Goal: Information Seeking & Learning: Compare options

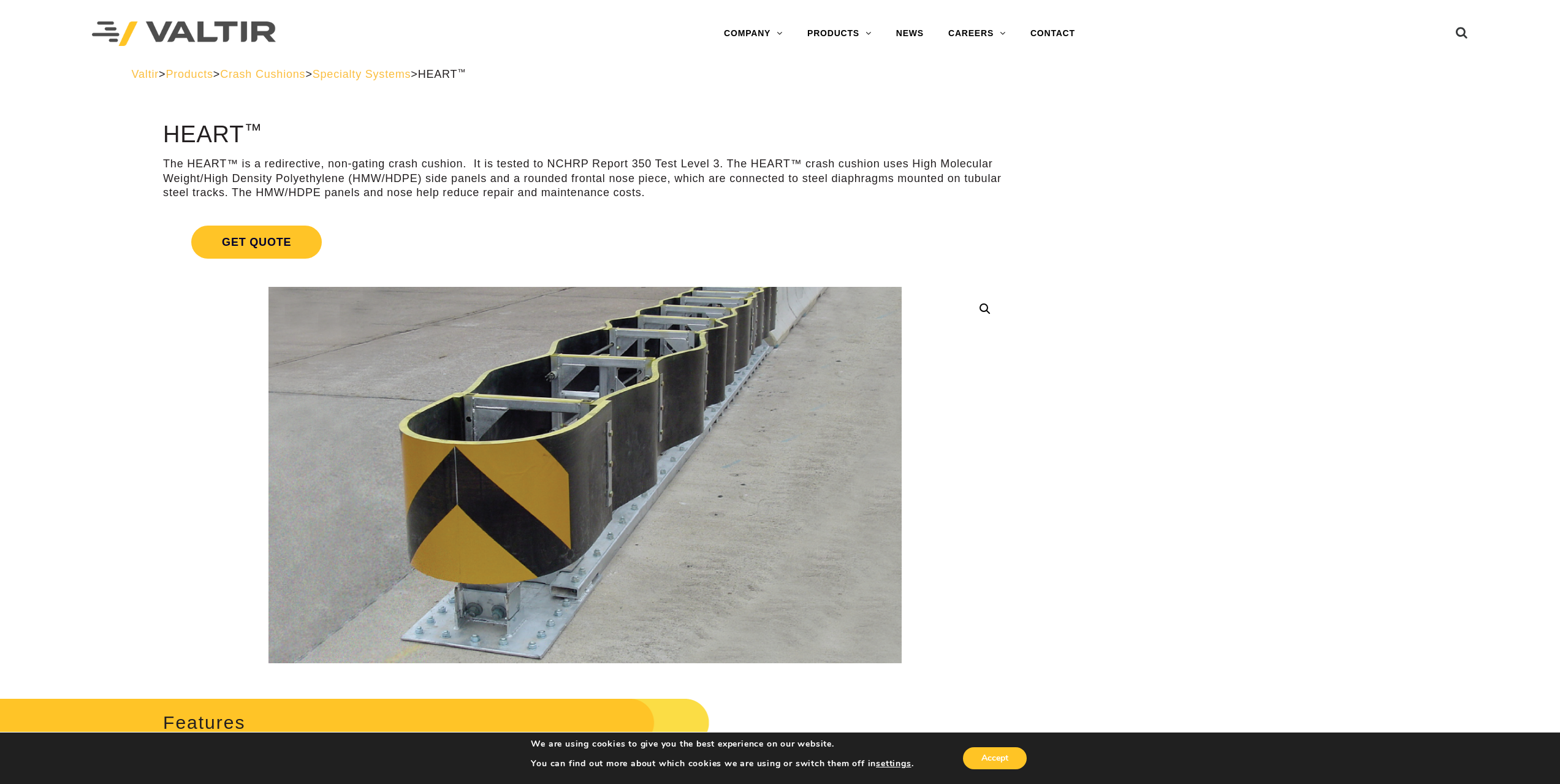
click at [286, 74] on span "Crash Cushions" at bounding box center [263, 73] width 85 height 12
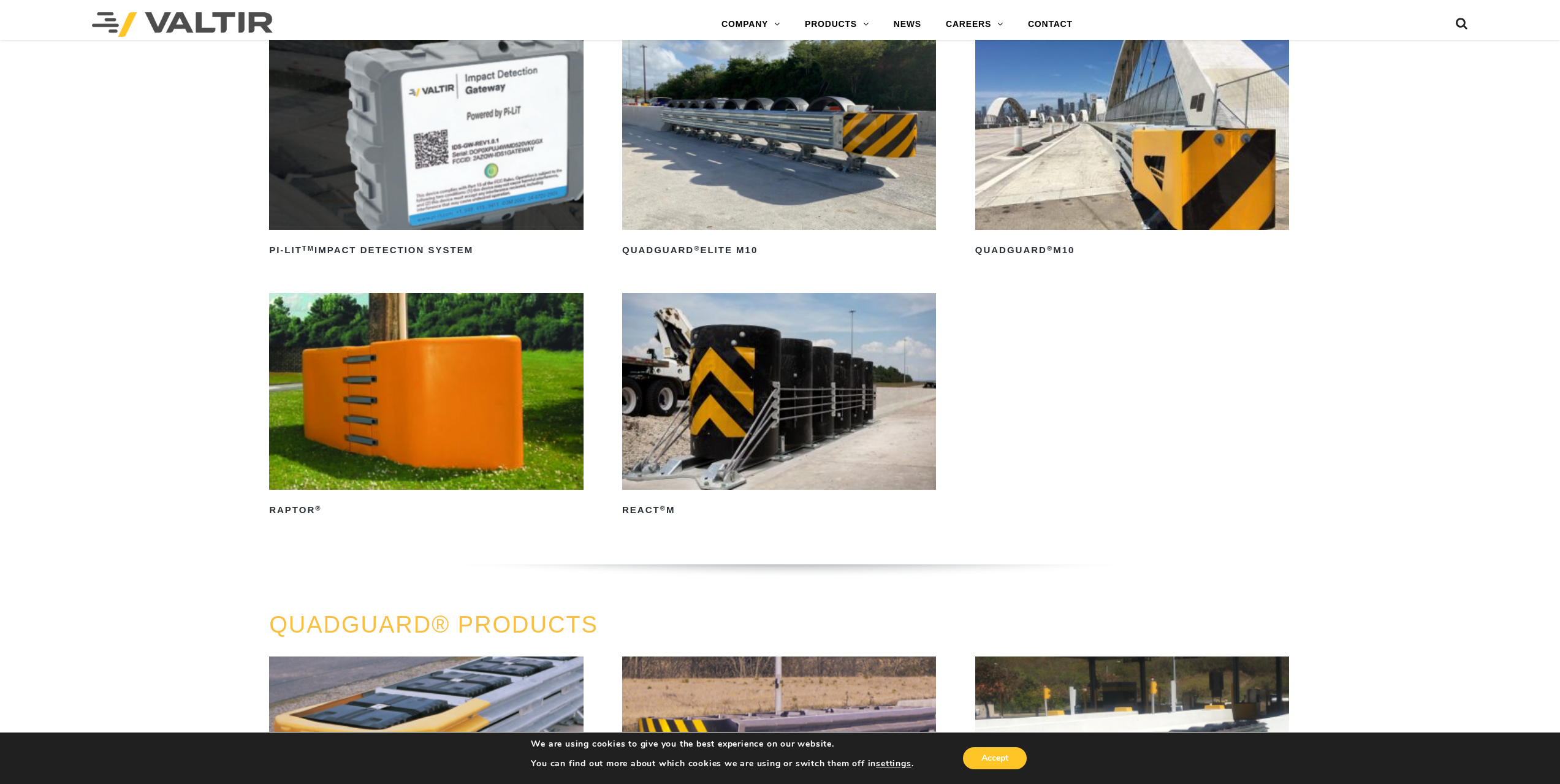
scroll to position [490, 0]
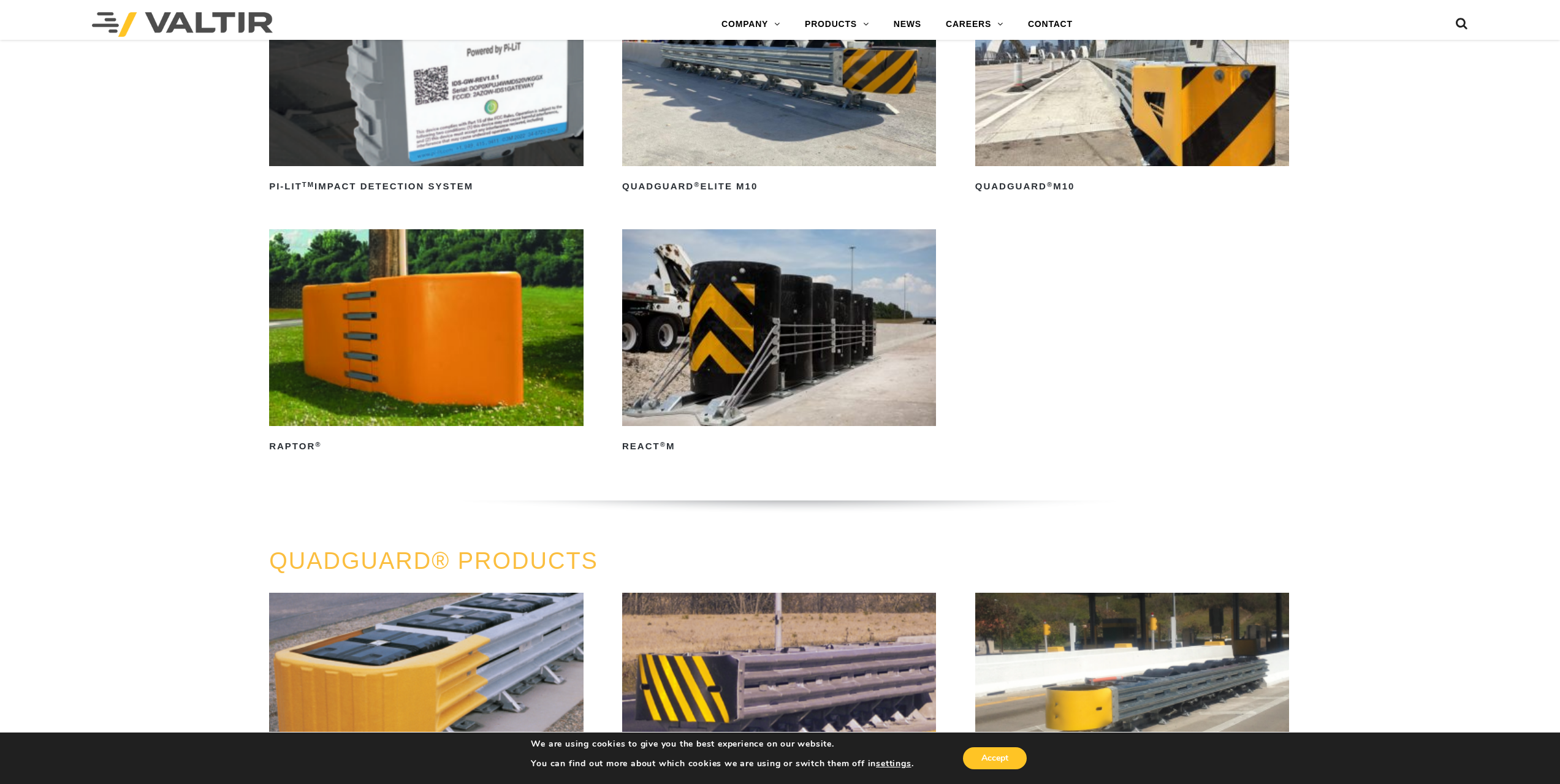
click at [766, 341] on img at bounding box center [779, 328] width 314 height 196
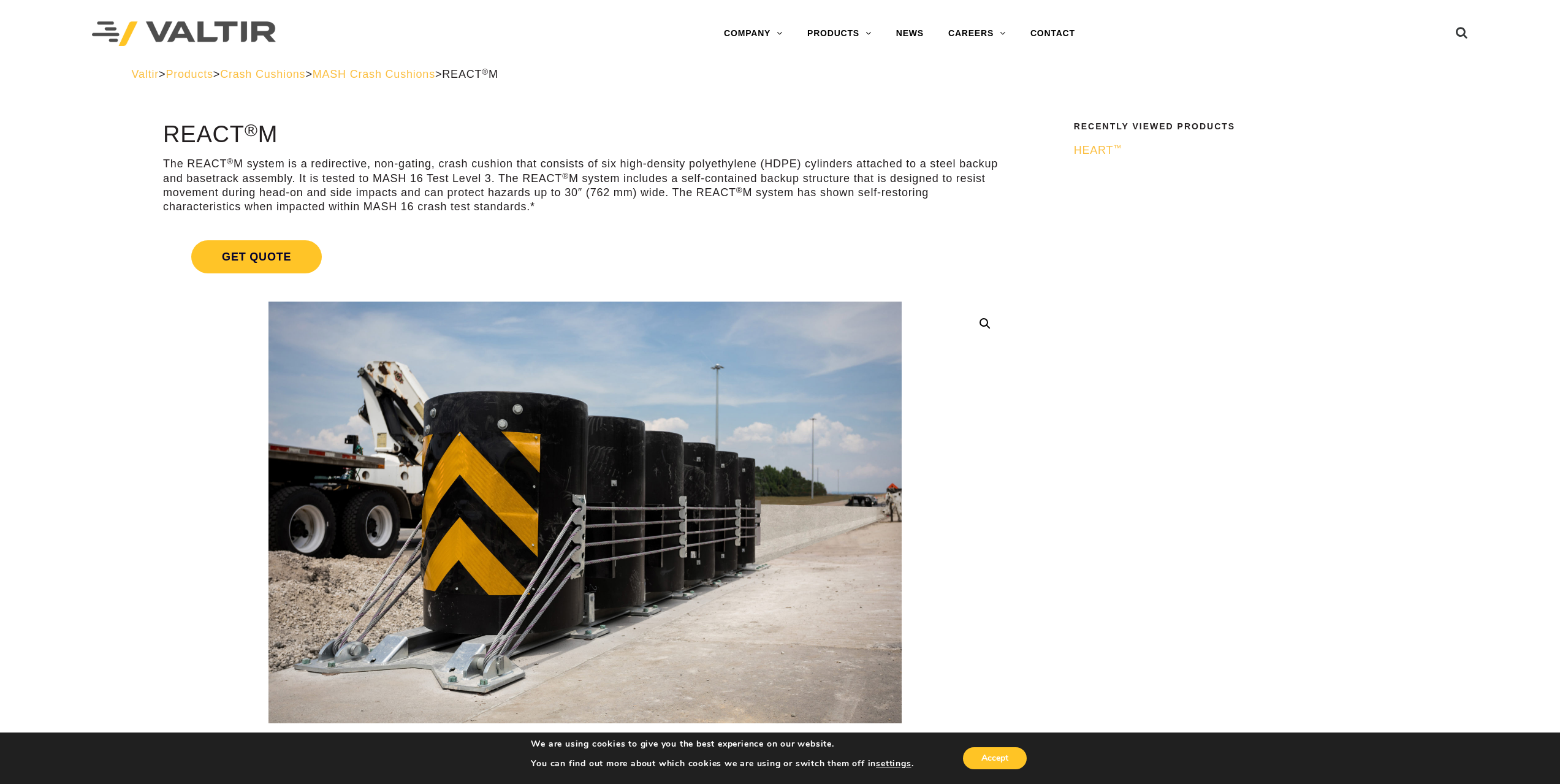
click at [381, 178] on p "The REACT ® M system is a redirective, non-gating, crash cushion that consists …" at bounding box center [585, 185] width 844 height 58
click at [301, 73] on span "Crash Cushions" at bounding box center [263, 73] width 85 height 12
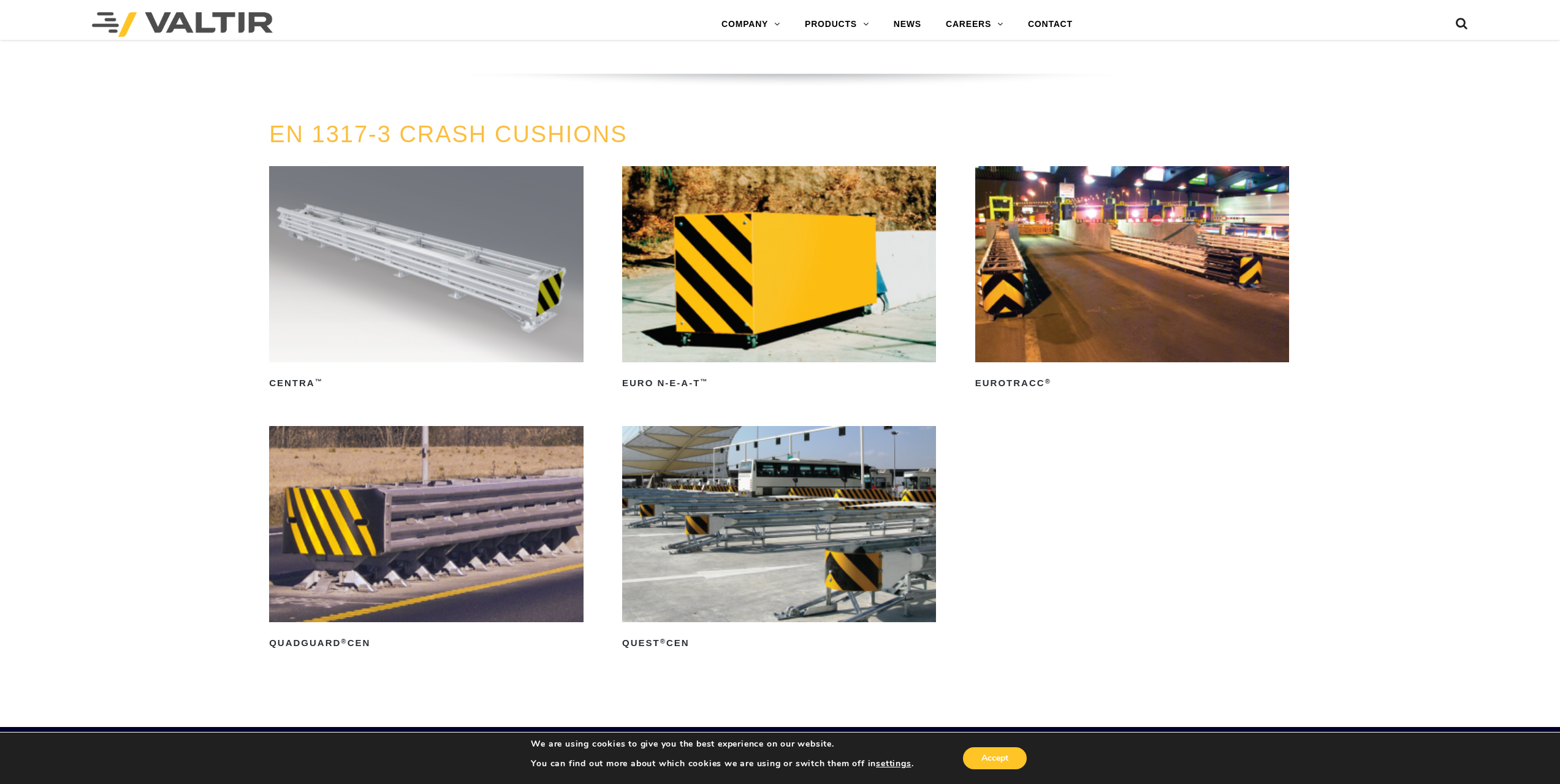
scroll to position [4657, 0]
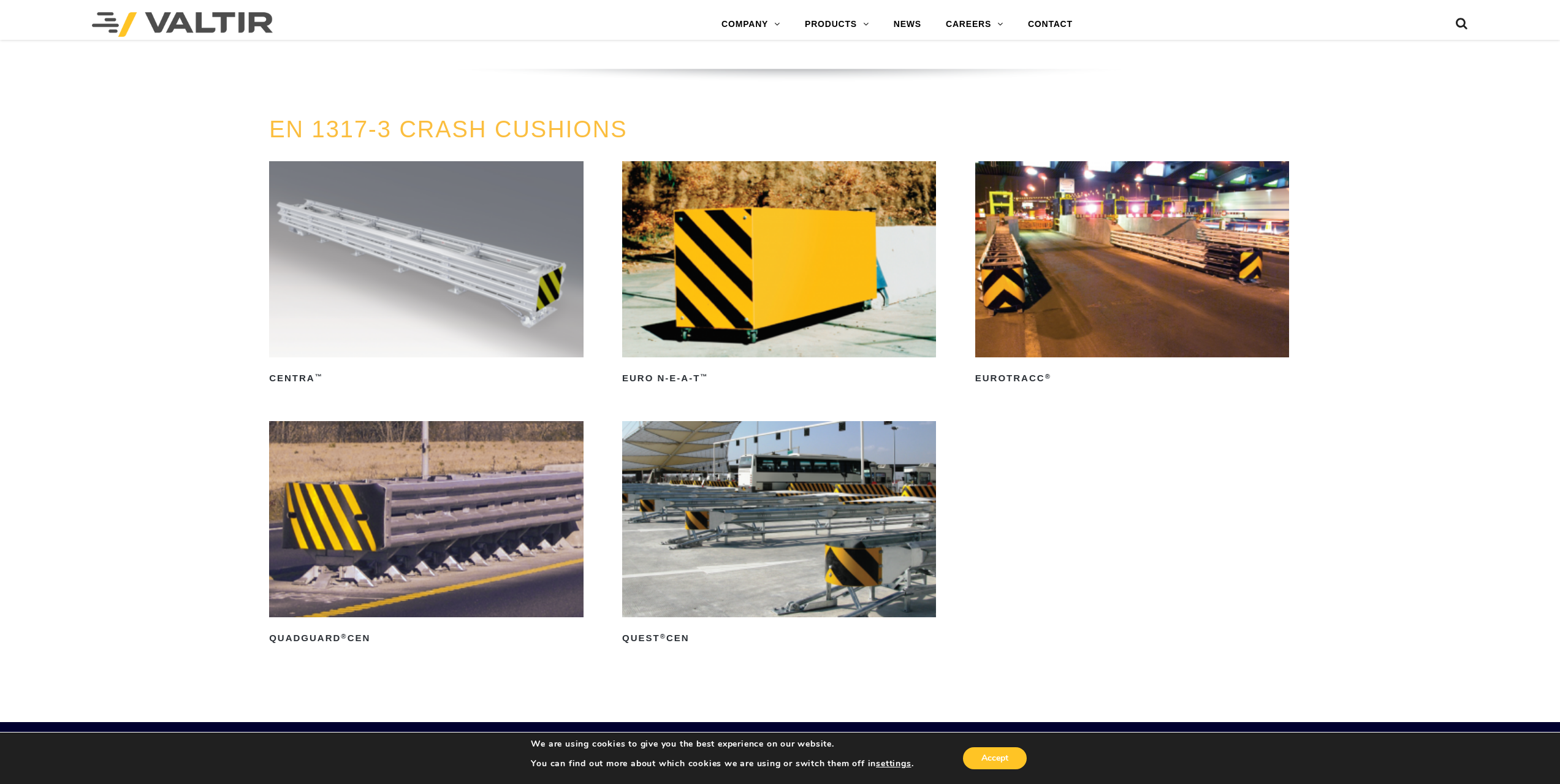
click at [760, 301] on img at bounding box center [779, 260] width 314 height 196
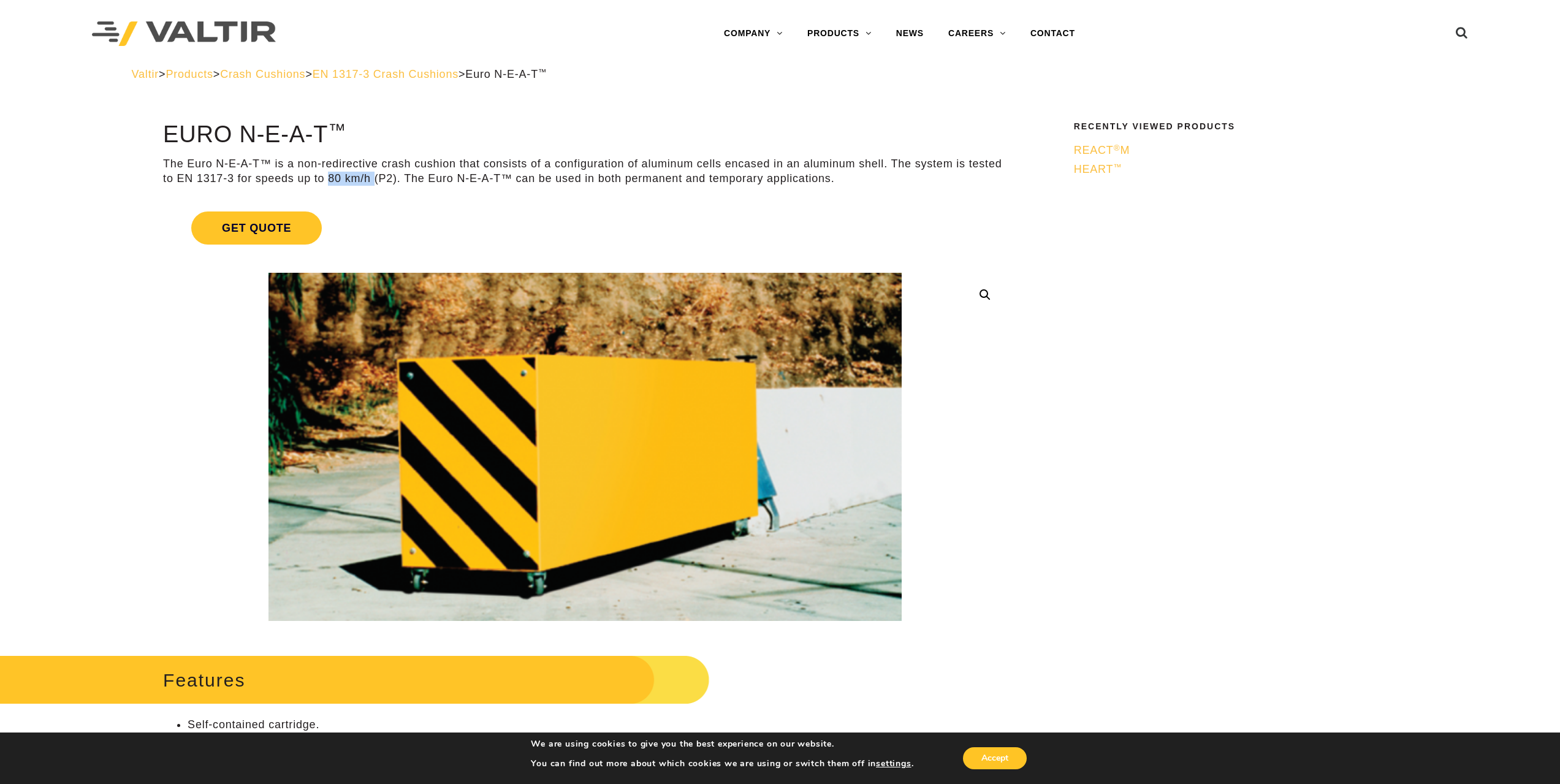
drag, startPoint x: 327, startPoint y: 180, endPoint x: 373, endPoint y: 176, distance: 46.2
click at [373, 176] on p "The Euro N-E-A-T™ is a non-redirective crash cushion that consists of a configu…" at bounding box center [585, 171] width 844 height 28
click at [389, 174] on p "The Euro N-E-A-T™ is a non-redirective crash cushion that consists of a configu…" at bounding box center [585, 171] width 844 height 28
click at [425, 73] on span "EN 1317-3 Crash Cushions" at bounding box center [385, 73] width 146 height 12
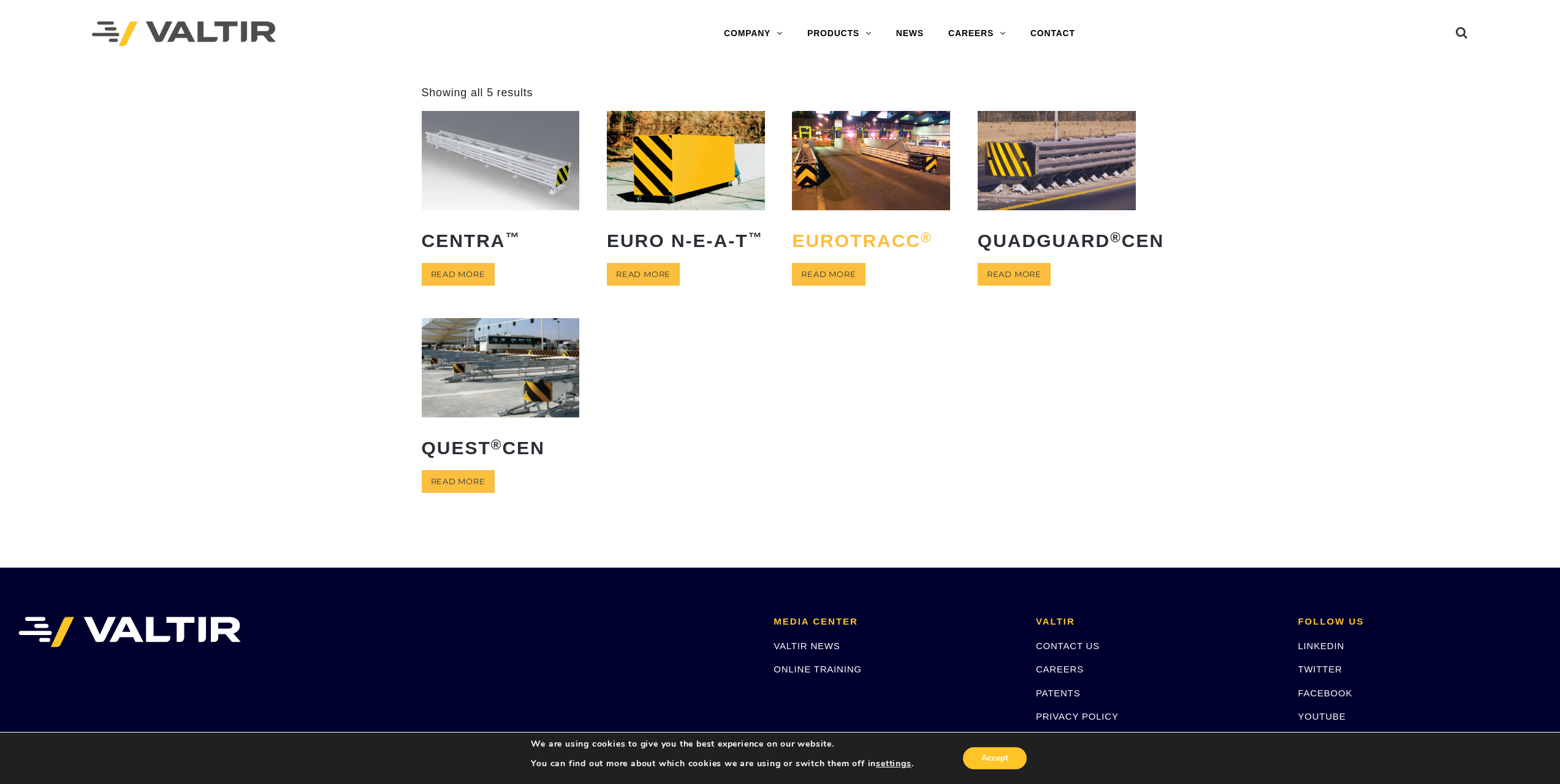
click at [872, 245] on h2 "EuroTRACC ®" at bounding box center [870, 241] width 158 height 39
click at [471, 240] on h2 "CENTRA ™" at bounding box center [500, 241] width 158 height 39
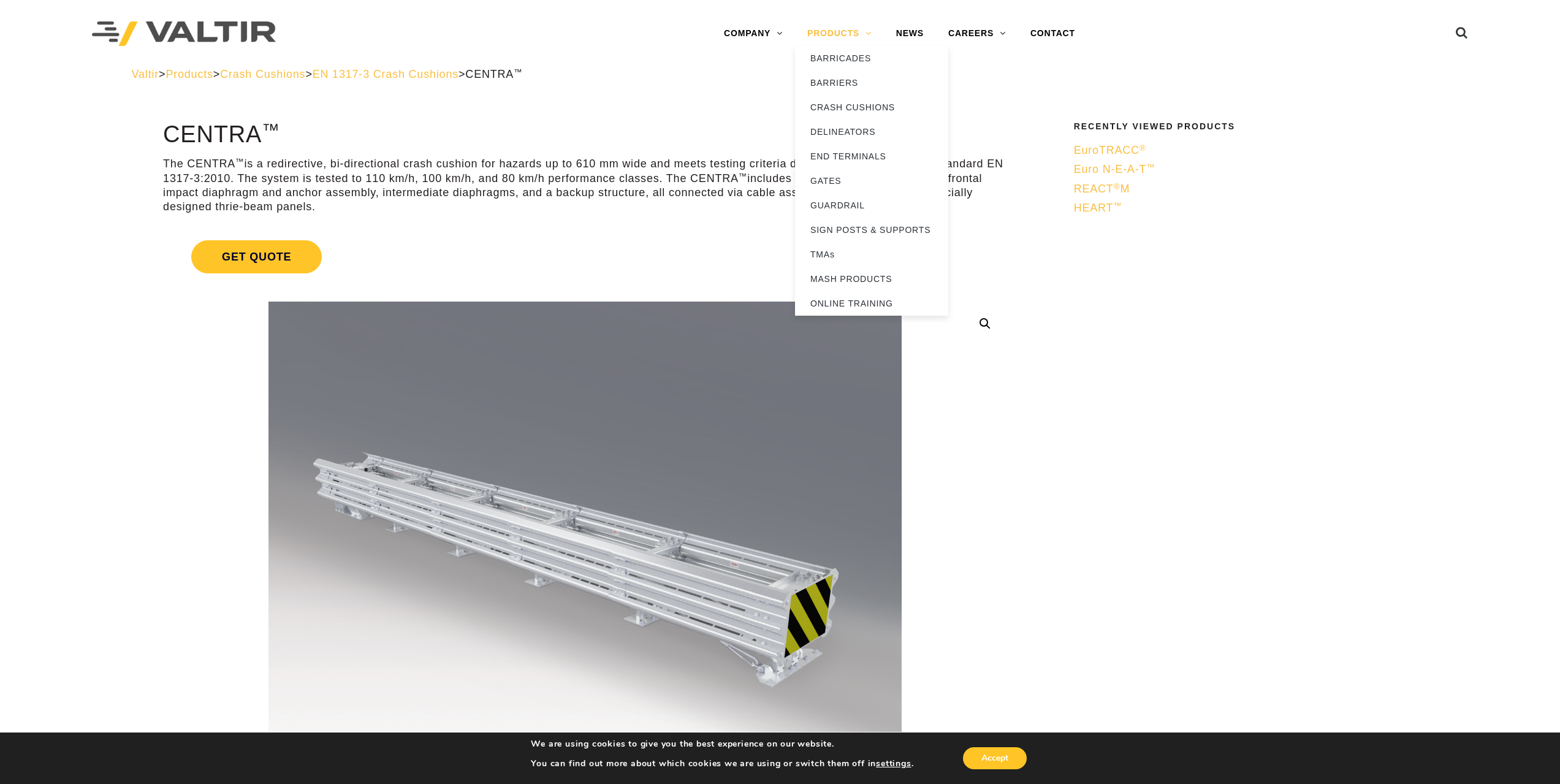
click at [832, 36] on link "PRODUCTS" at bounding box center [839, 33] width 89 height 25
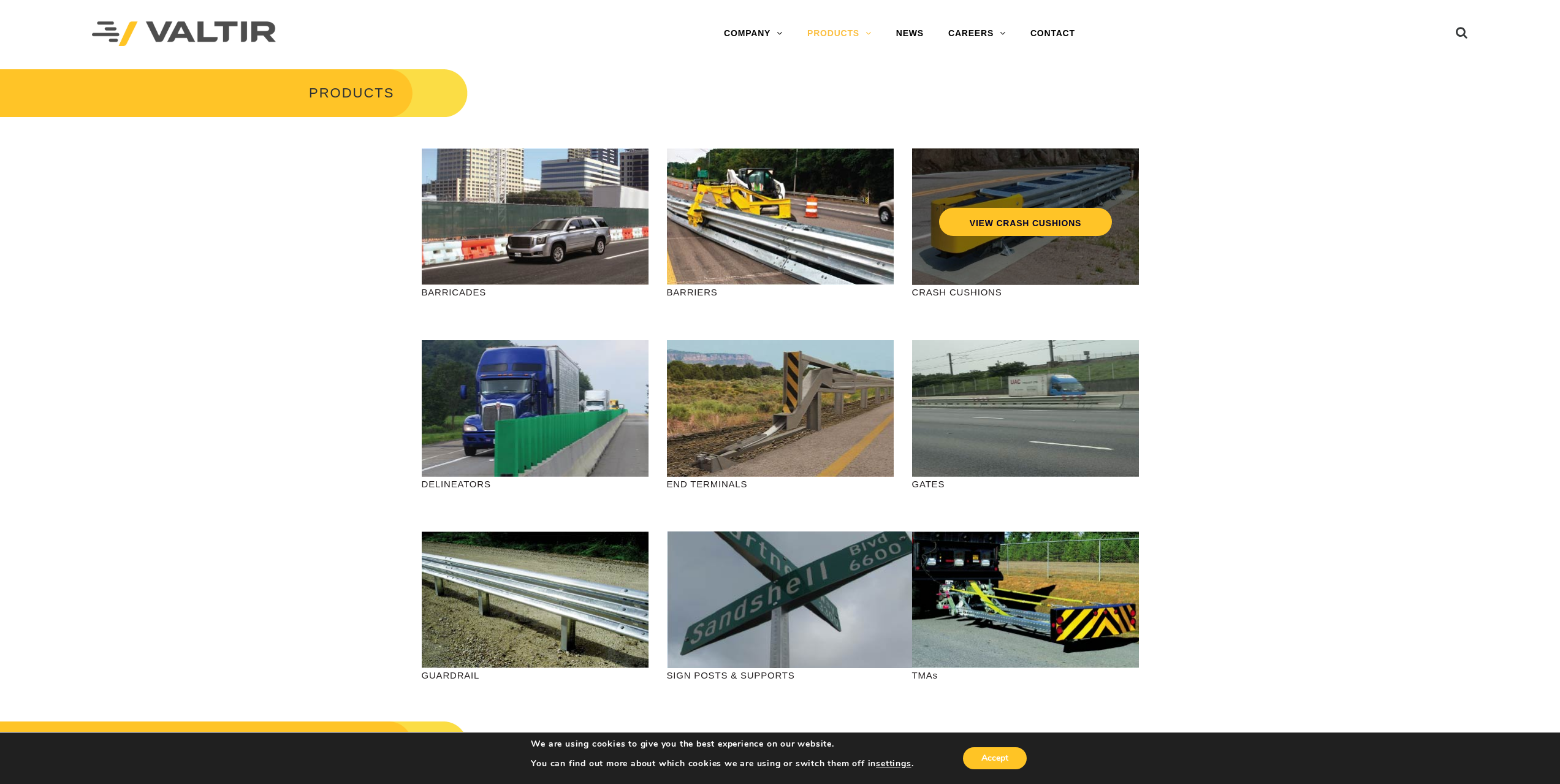
click at [994, 256] on div "VIEW CRASH CUSHIONS" at bounding box center [1025, 217] width 227 height 137
click at [1020, 221] on link "VIEW CRASH CUSHIONS" at bounding box center [1025, 221] width 173 height 28
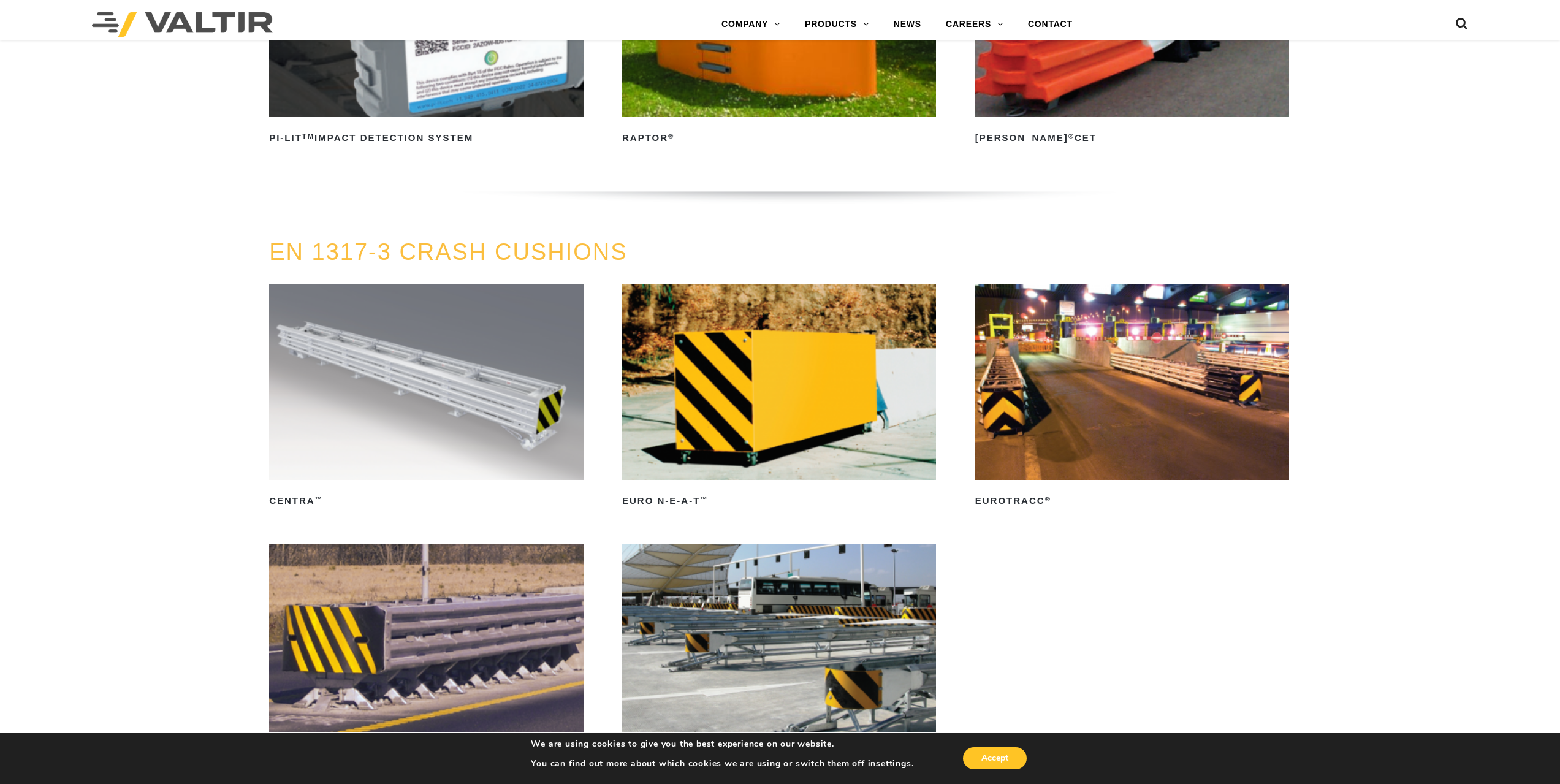
scroll to position [4596, 0]
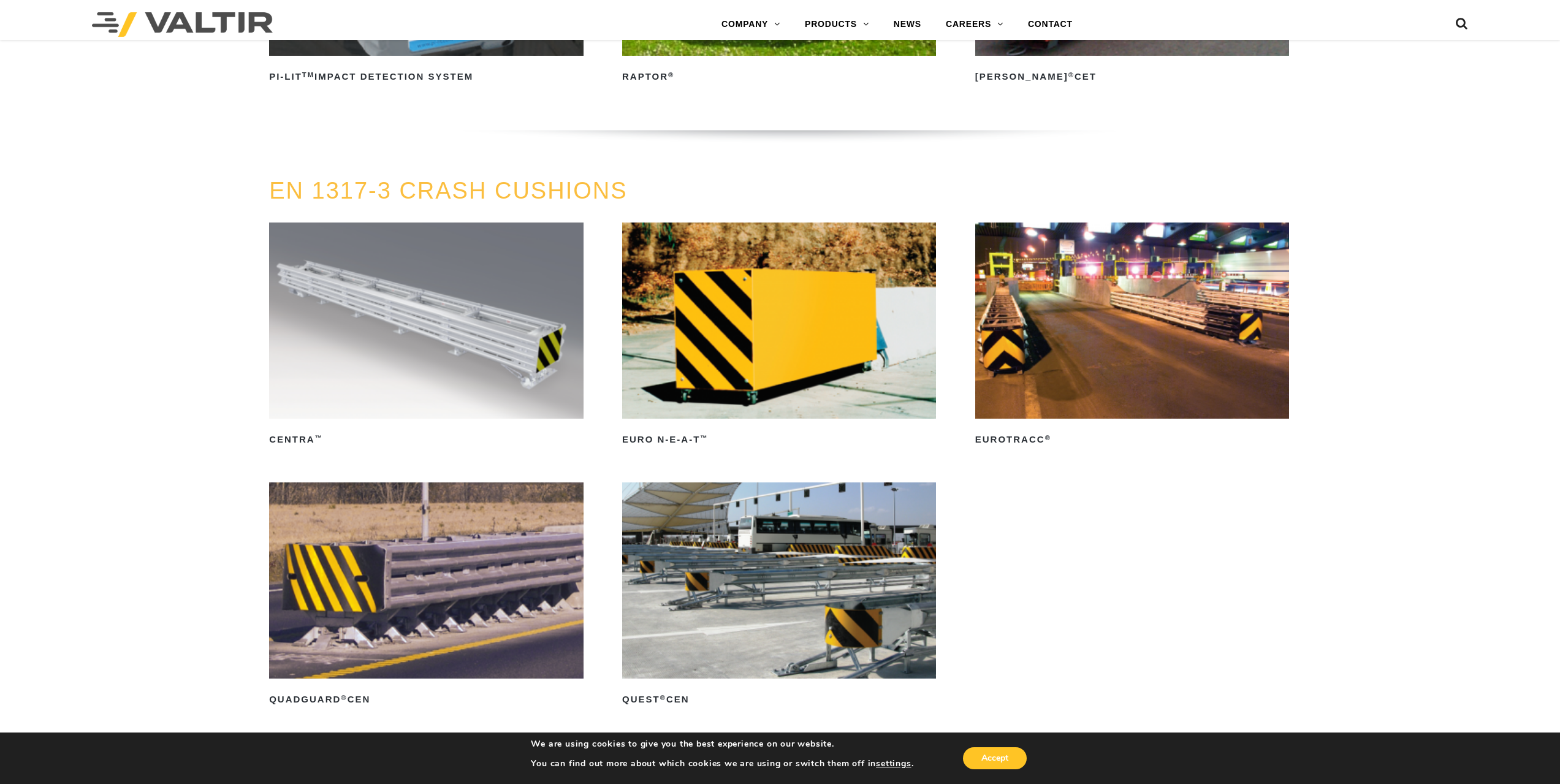
click at [404, 191] on link "EN 1317-3 CRASH CUSHIONS" at bounding box center [448, 191] width 358 height 26
